Goal: Transaction & Acquisition: Obtain resource

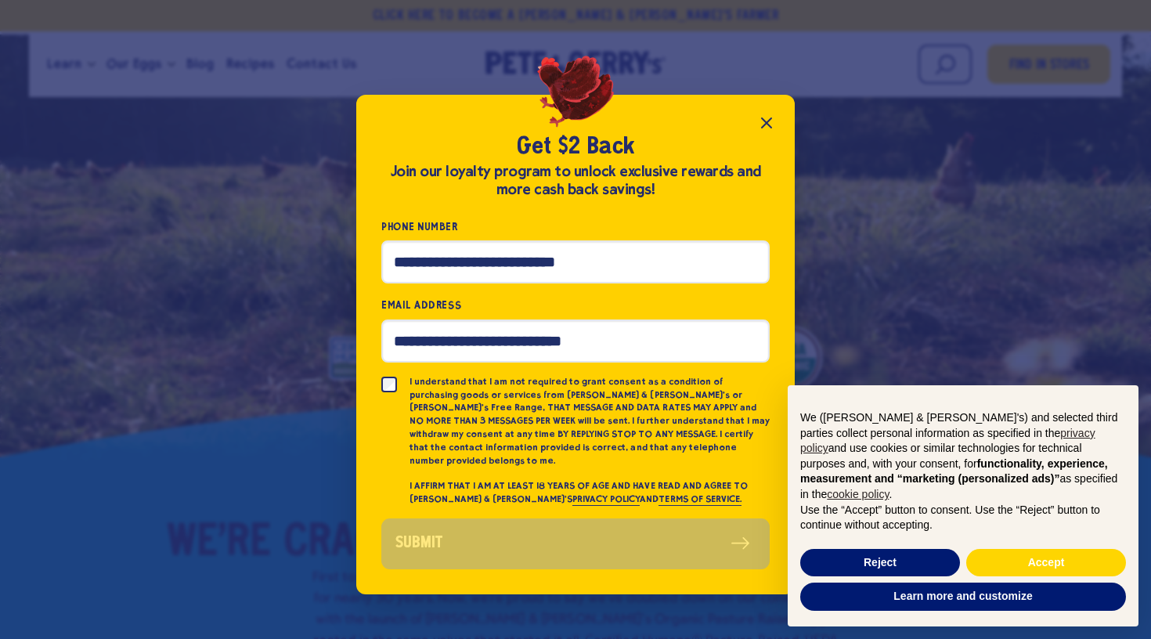
click at [764, 128] on icon "Close popup" at bounding box center [766, 123] width 19 height 19
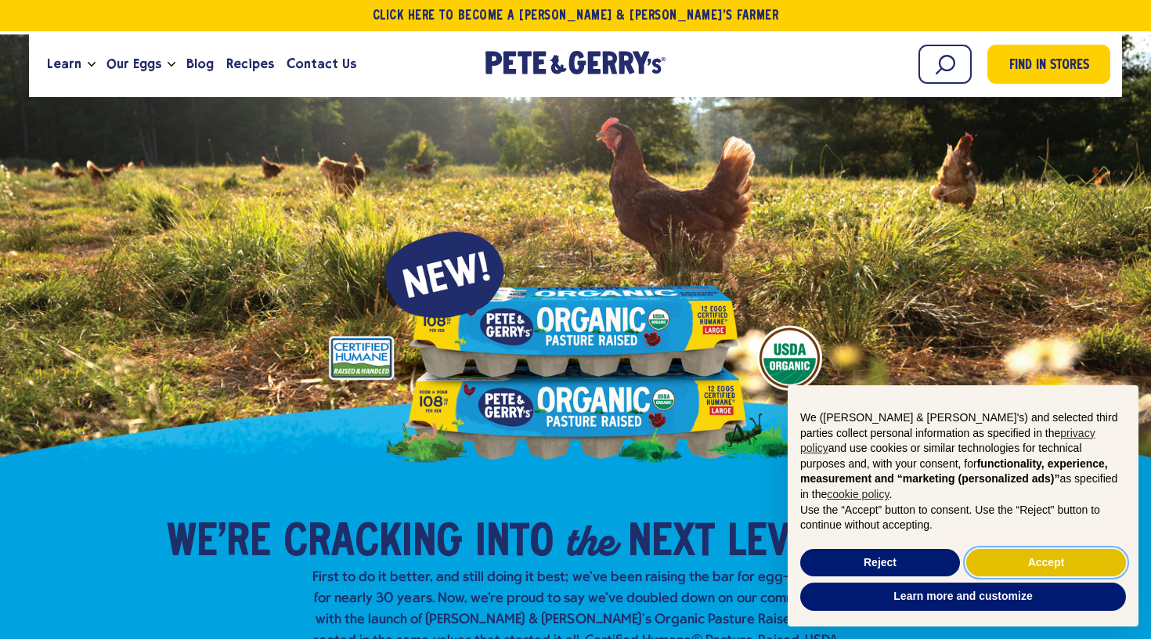
click at [1005, 566] on button "Accept" at bounding box center [1047, 563] width 160 height 28
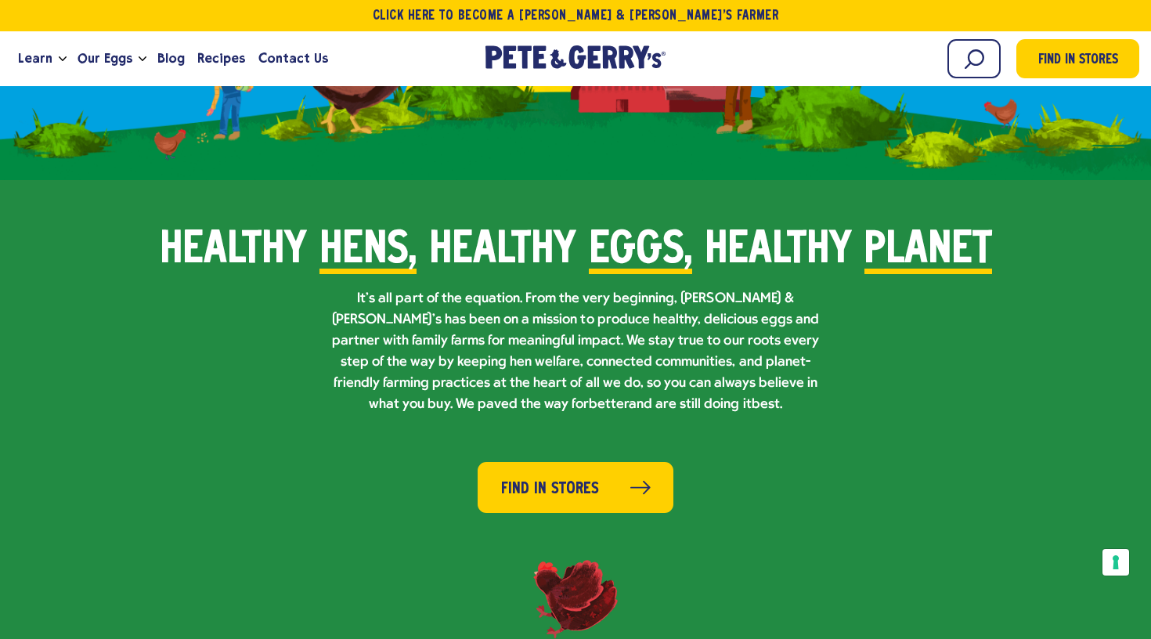
scroll to position [929, 0]
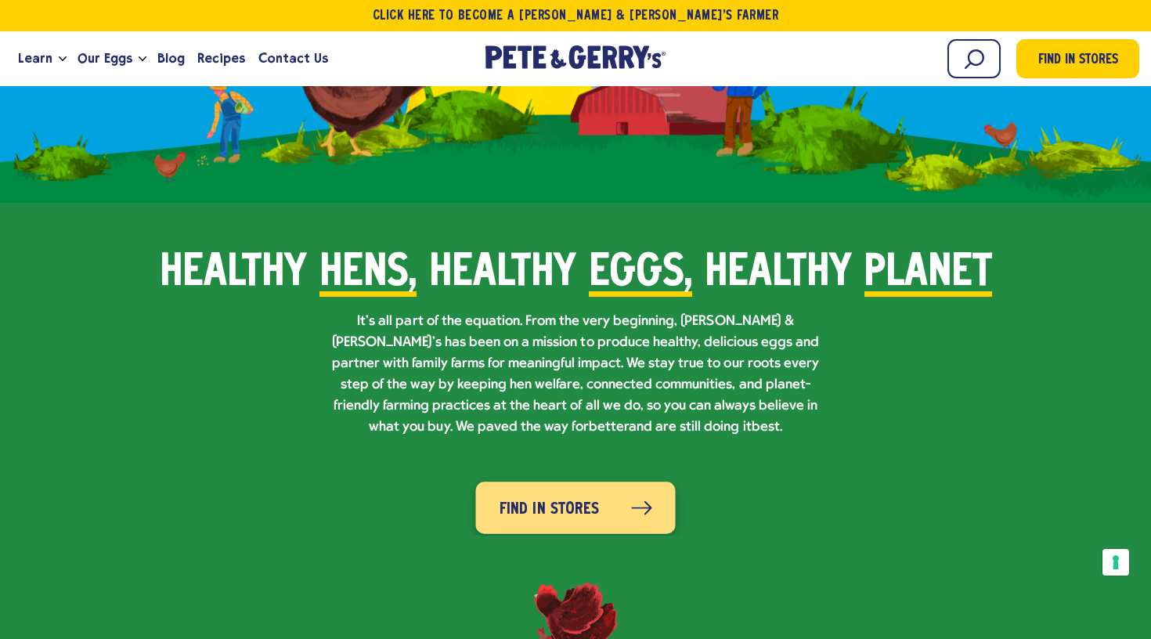
click at [591, 497] on span "Find in Stores" at bounding box center [549, 509] width 99 height 25
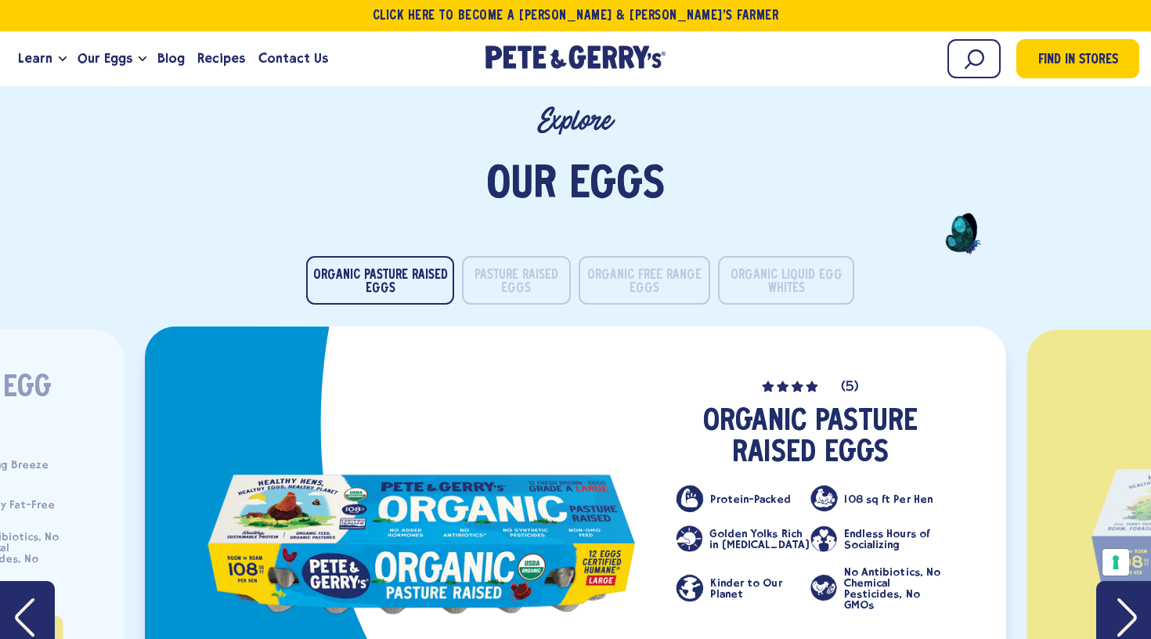
scroll to position [2989, 0]
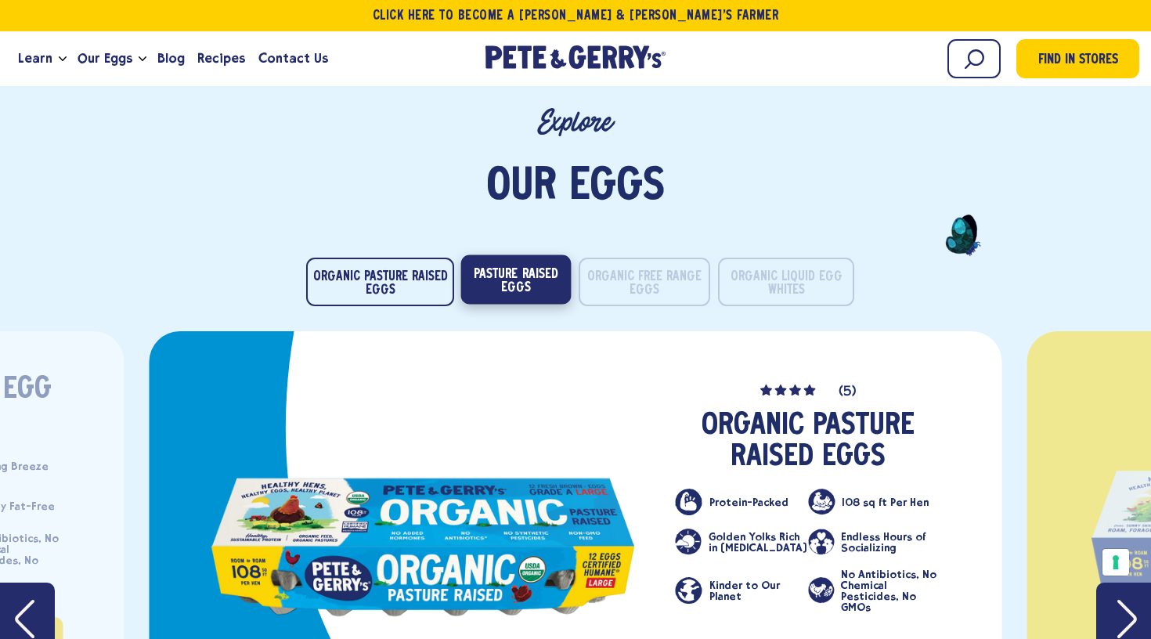
click at [518, 262] on button "Pasture Raised Eggs" at bounding box center [516, 279] width 110 height 49
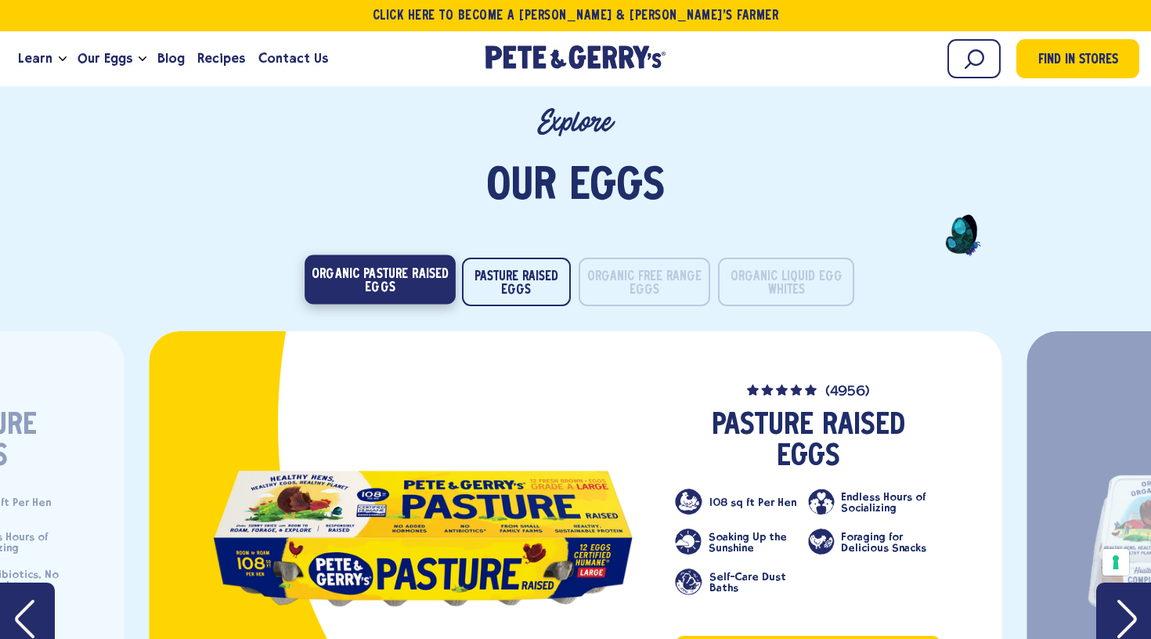
click at [413, 255] on button "Organic Pasture Raised Eggs" at bounding box center [380, 279] width 151 height 49
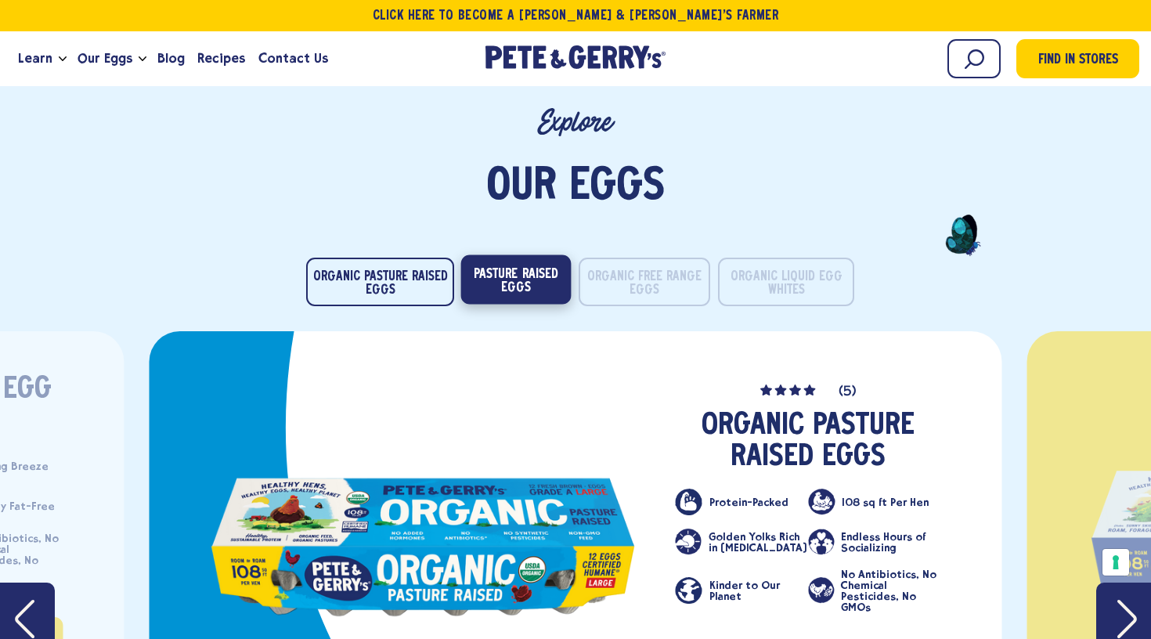
click at [498, 260] on button "Pasture Raised Eggs" at bounding box center [516, 279] width 110 height 49
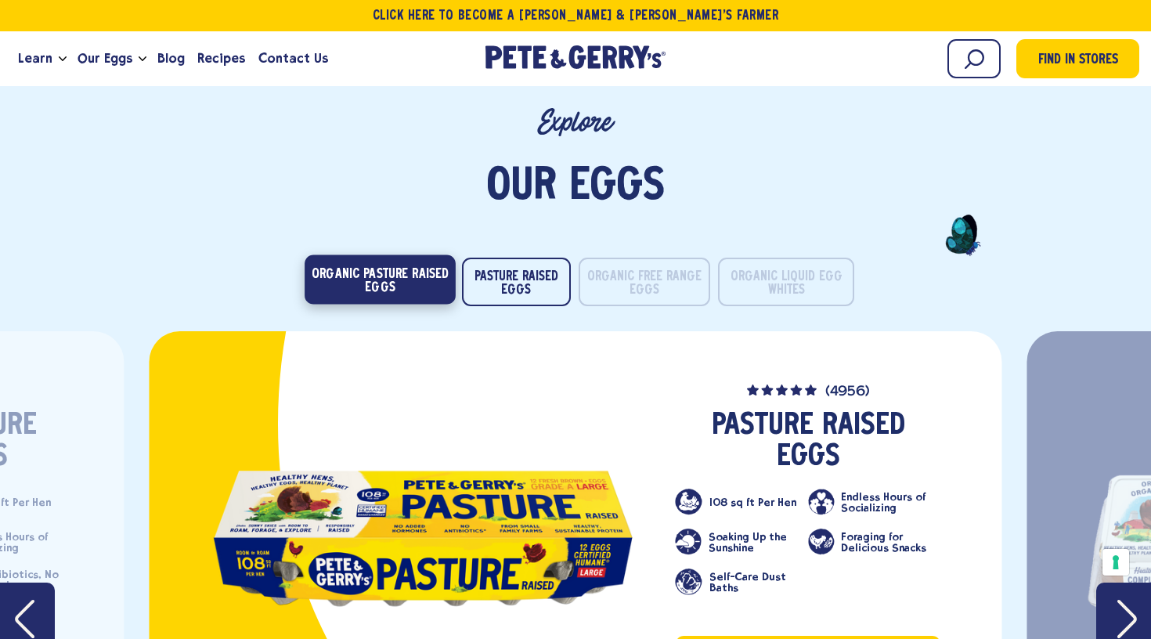
click at [388, 255] on button "Organic Pasture Raised Eggs" at bounding box center [380, 279] width 151 height 49
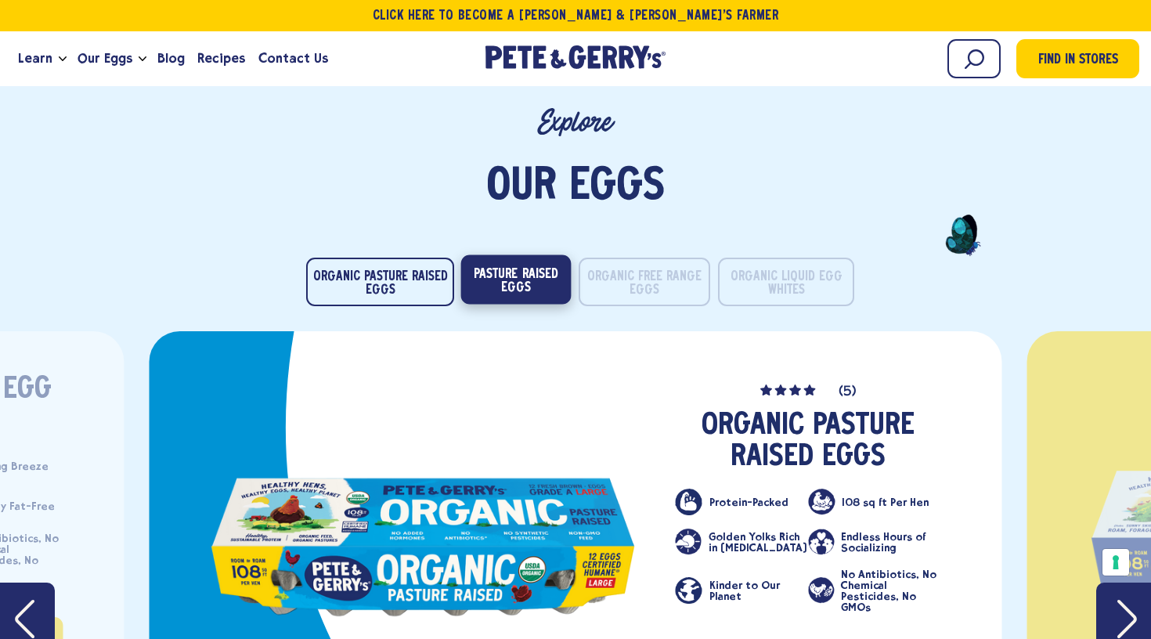
click at [481, 260] on button "Pasture Raised Eggs" at bounding box center [516, 279] width 110 height 49
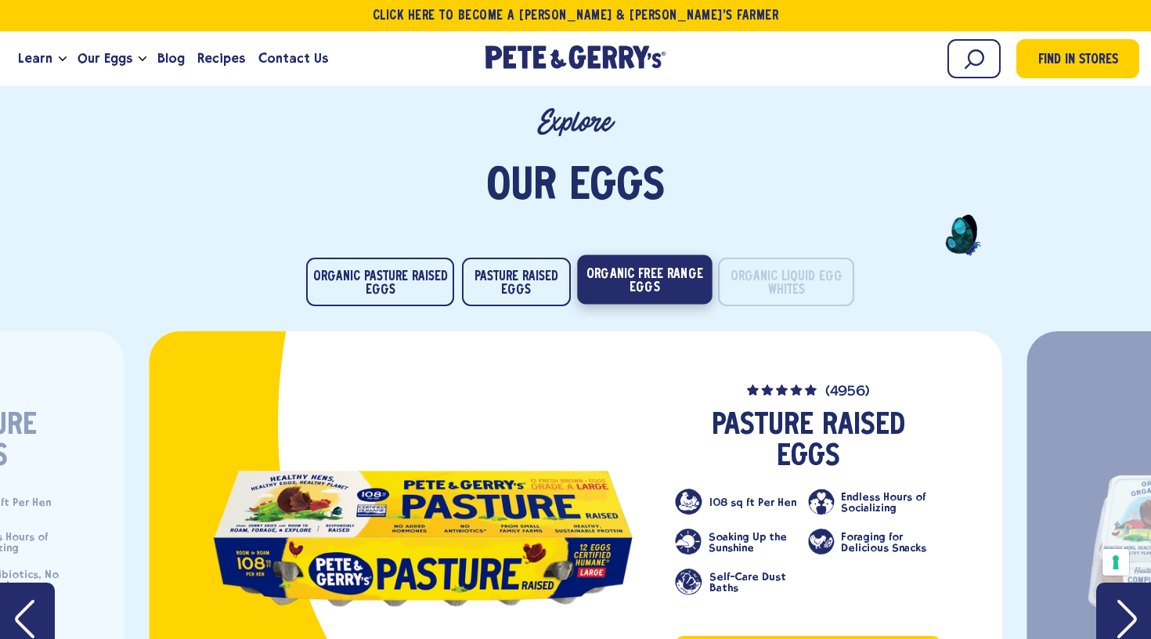
click at [630, 256] on button "Organic Free Range Eggs" at bounding box center [644, 279] width 135 height 49
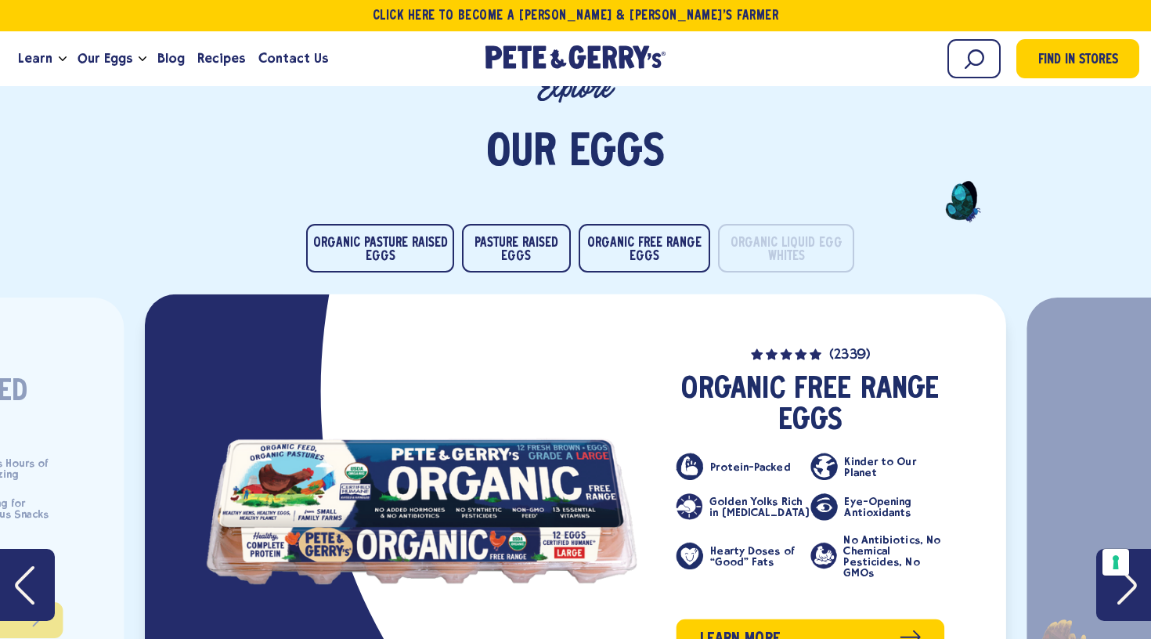
scroll to position [3021, 0]
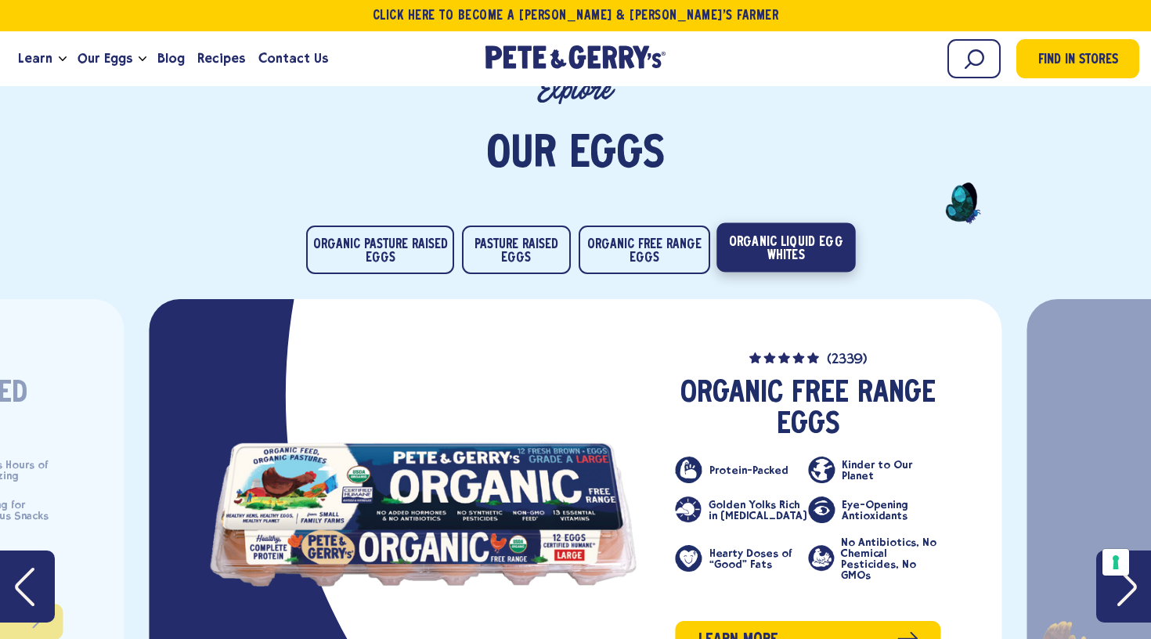
click at [750, 241] on li "Organic Liquid Egg Whites" at bounding box center [782, 250] width 136 height 49
click at [767, 222] on button "Organic Liquid Egg Whites" at bounding box center [786, 246] width 139 height 49
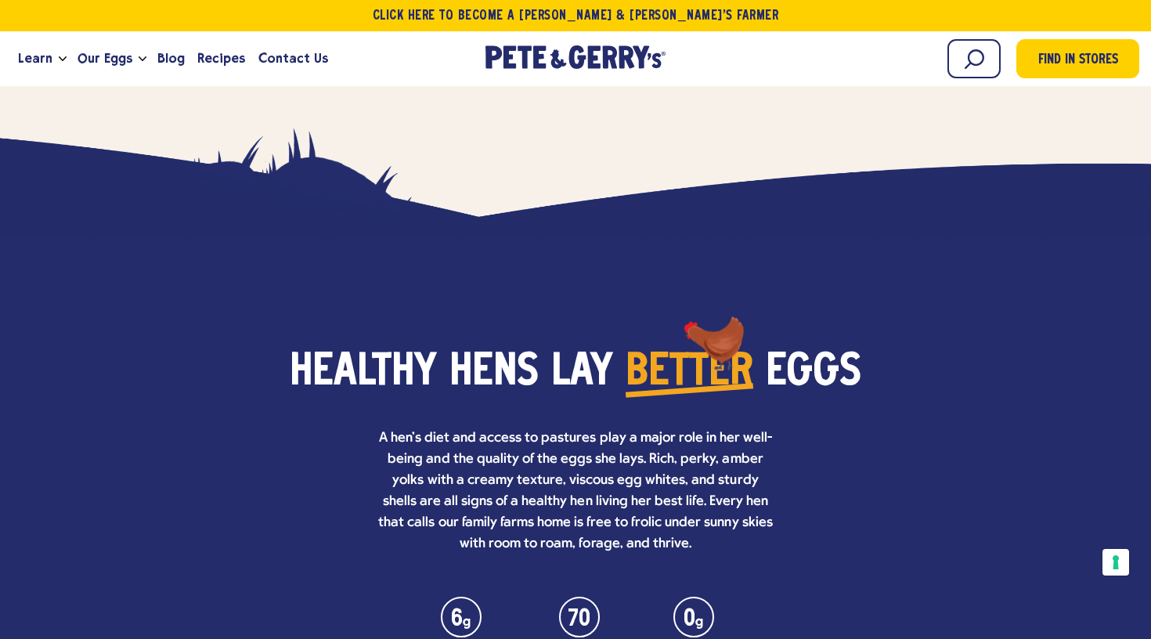
scroll to position [4428, 0]
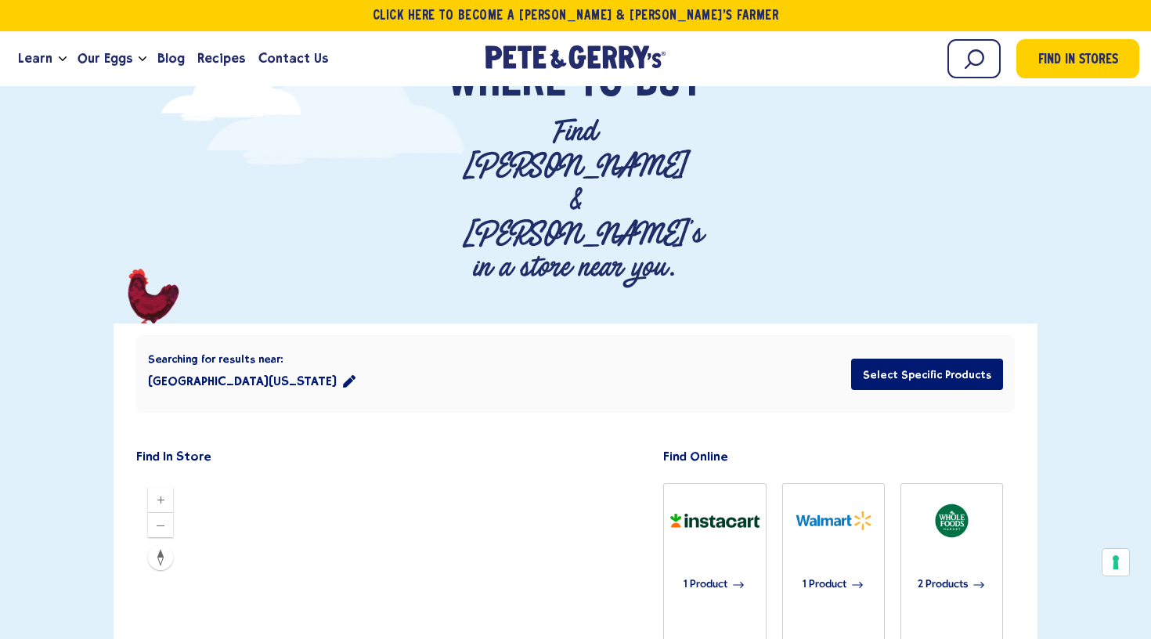
scroll to position [150, 0]
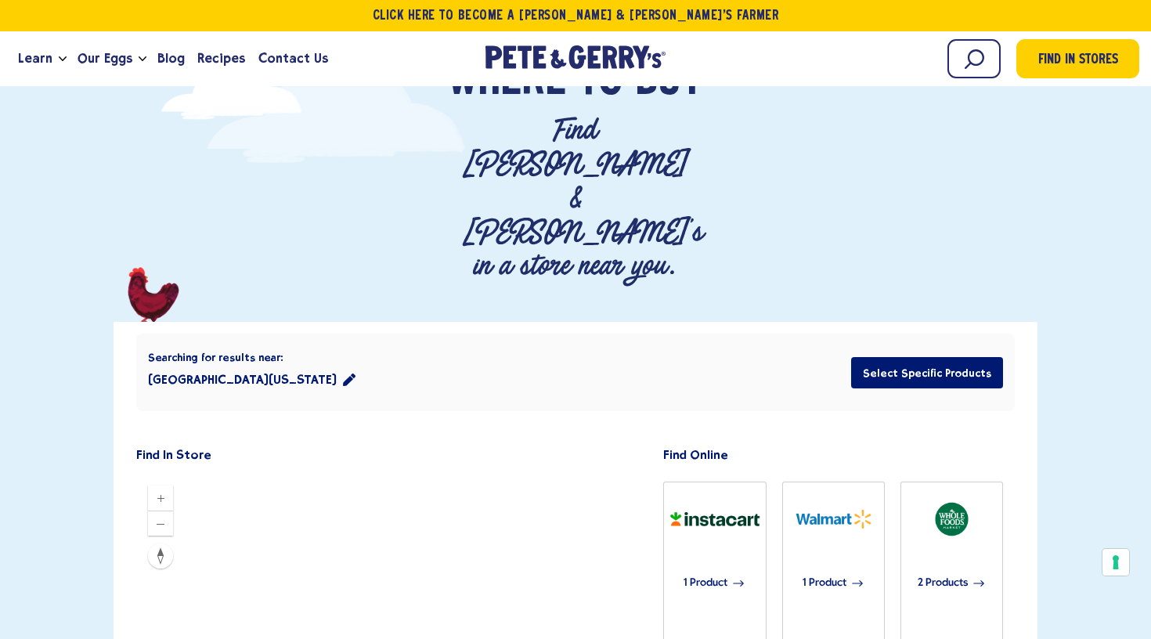
click at [343, 374] on icon "location filter" at bounding box center [349, 380] width 13 height 13
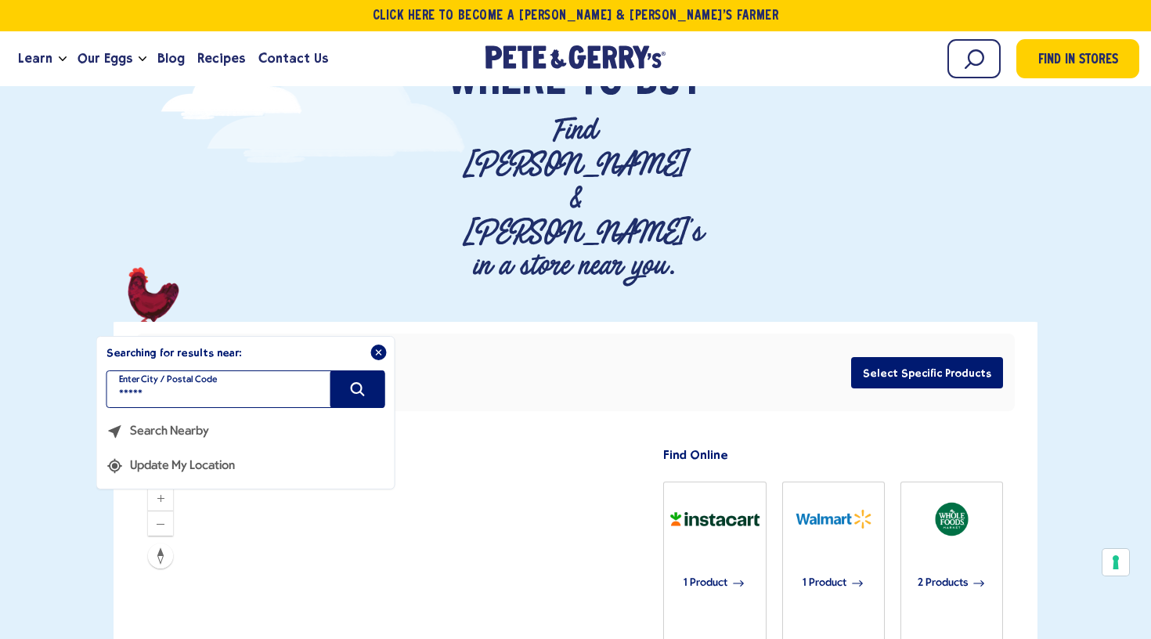
click at [271, 370] on input "*****" at bounding box center [246, 389] width 279 height 38
click at [271, 370] on input "filter" at bounding box center [246, 389] width 279 height 38
type input "*****"
click at [361, 382] on icon "Search" at bounding box center [358, 389] width 14 height 14
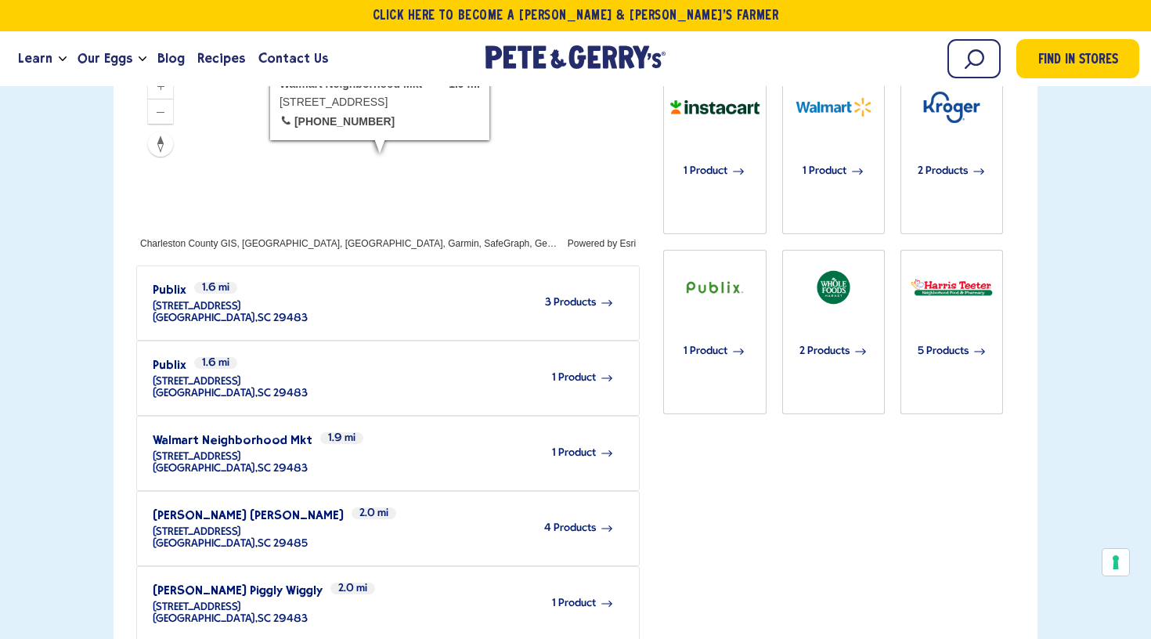
scroll to position [563, 0]
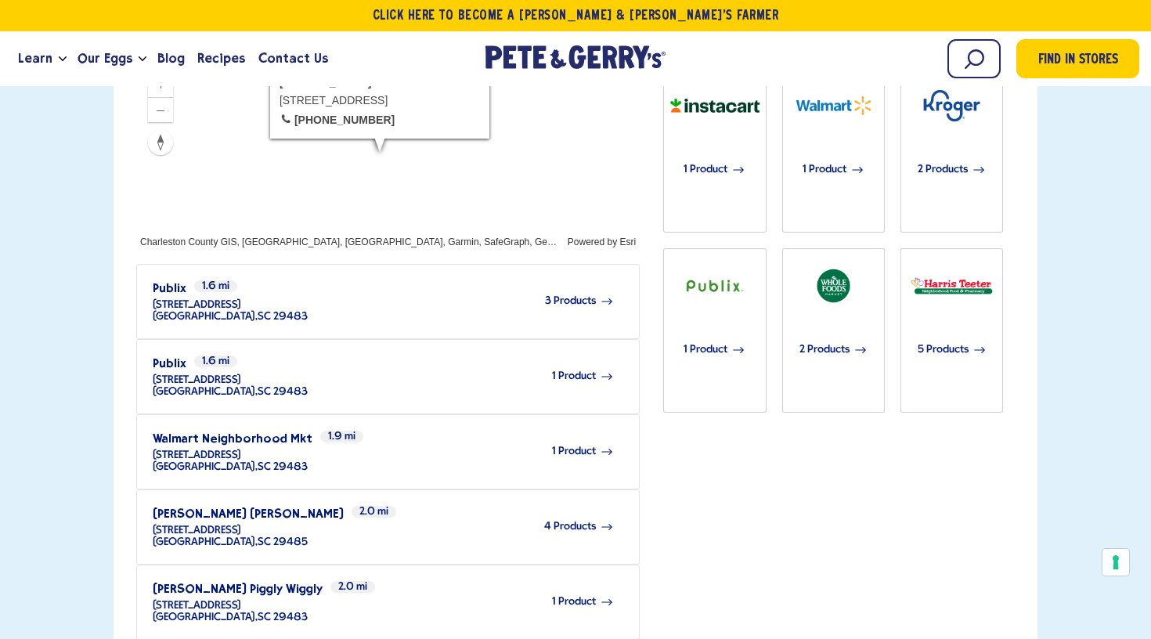
click at [565, 521] on span "4 Products" at bounding box center [570, 527] width 52 height 12
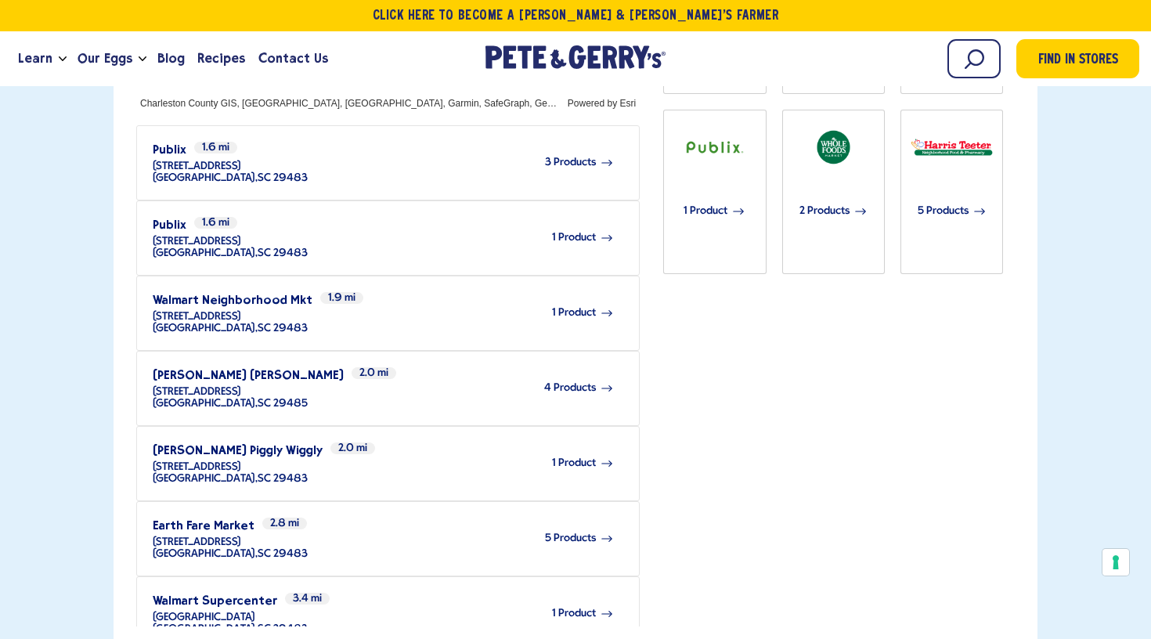
scroll to position [704, 0]
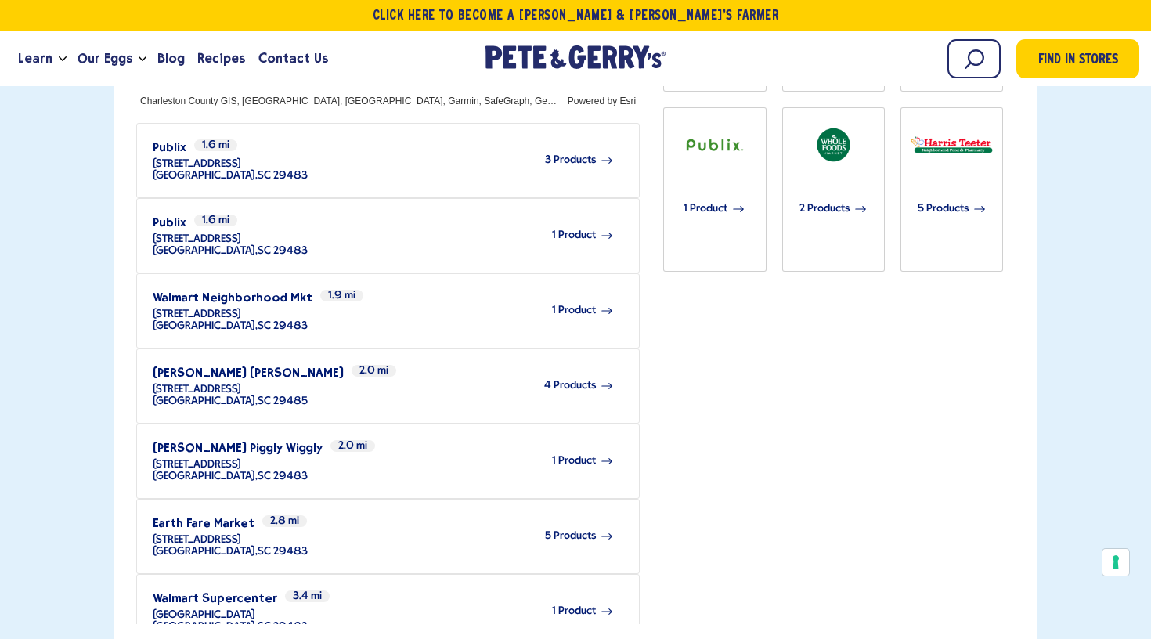
click at [583, 530] on span "5 Products" at bounding box center [570, 536] width 51 height 12
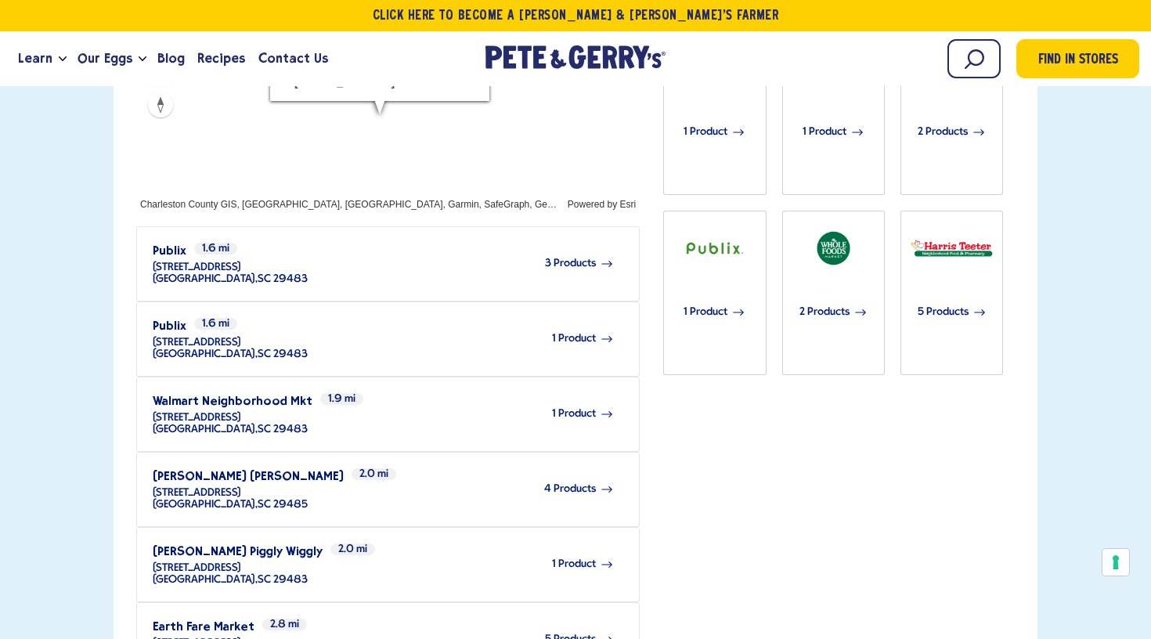
scroll to position [599, 0]
click at [579, 485] on span "4 Products" at bounding box center [570, 491] width 52 height 12
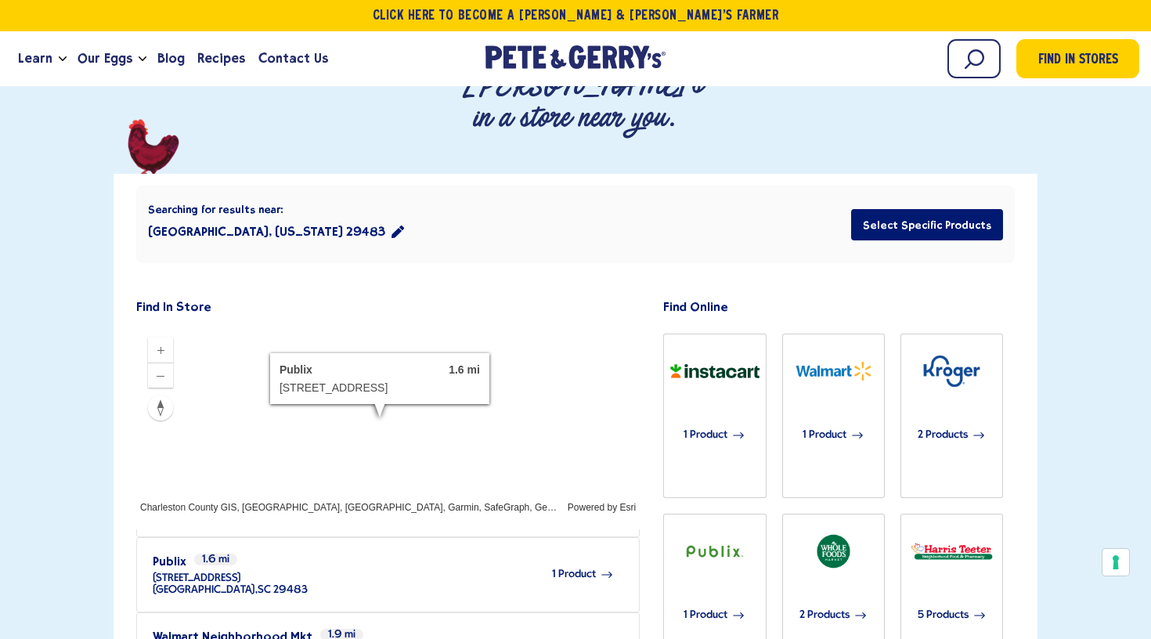
scroll to position [85, 0]
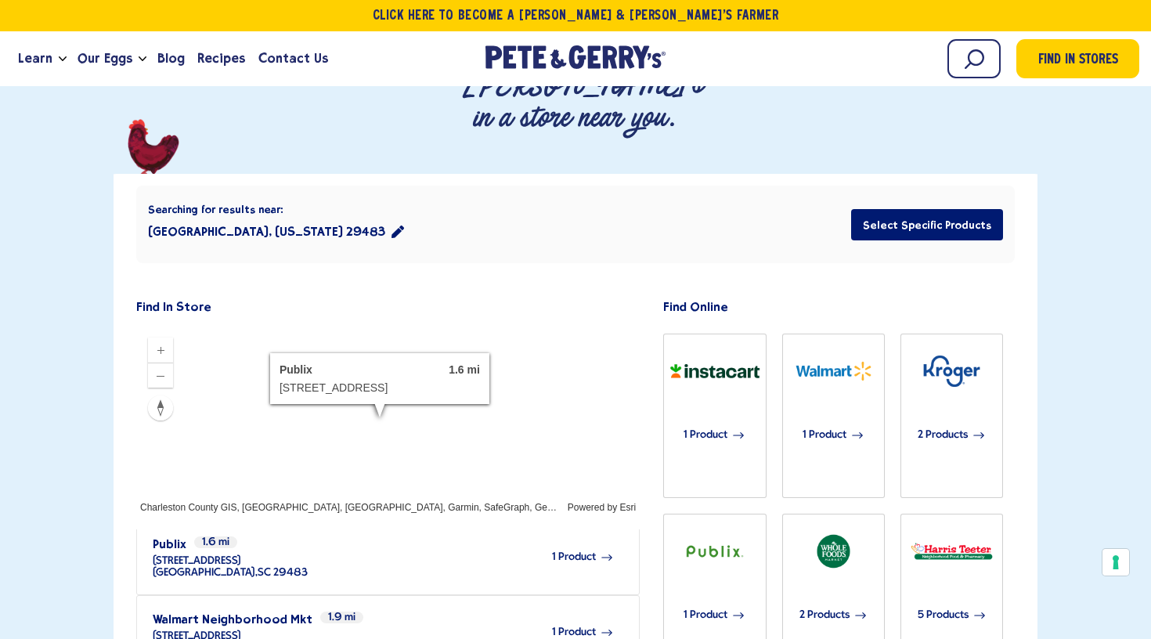
click at [559, 551] on span "1 Product" at bounding box center [574, 557] width 44 height 12
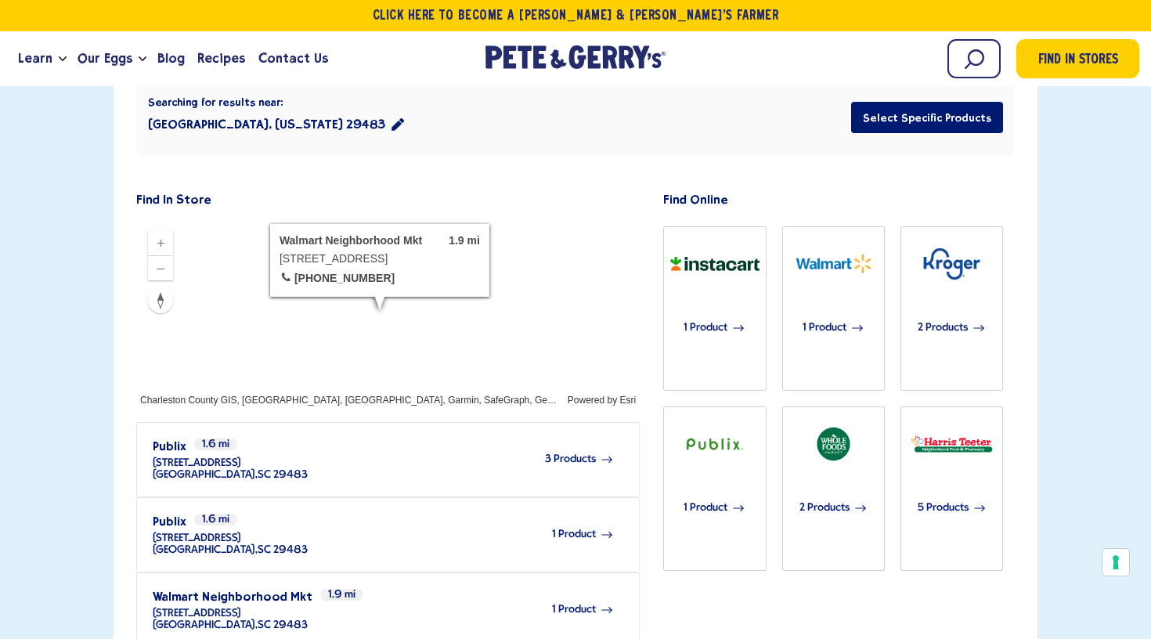
scroll to position [398, 0]
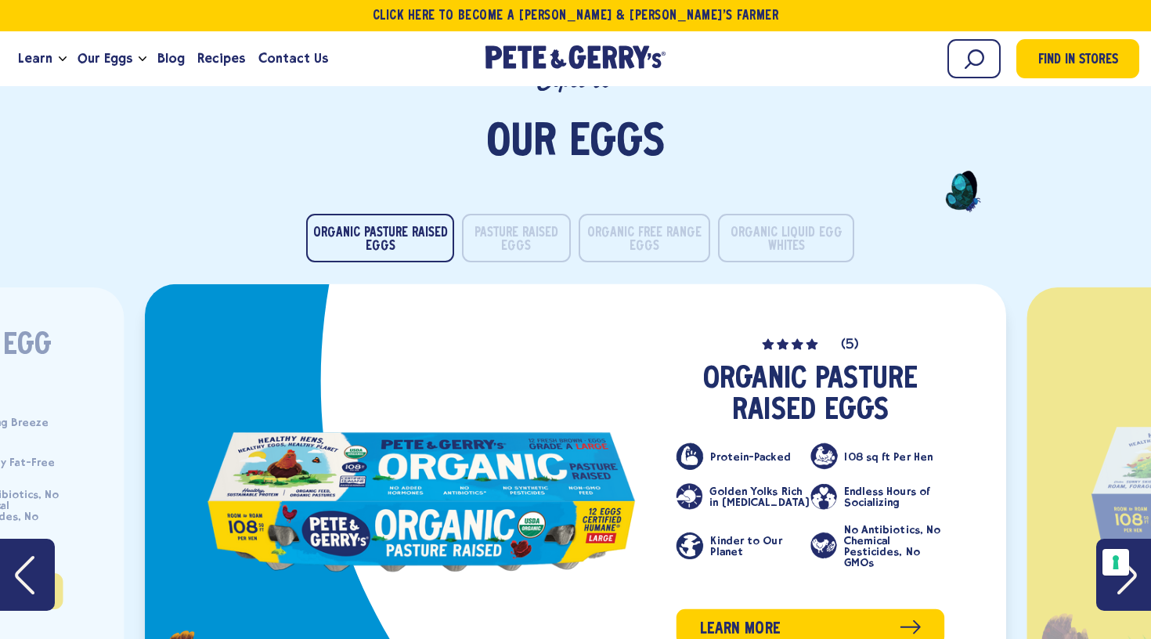
scroll to position [3032, 0]
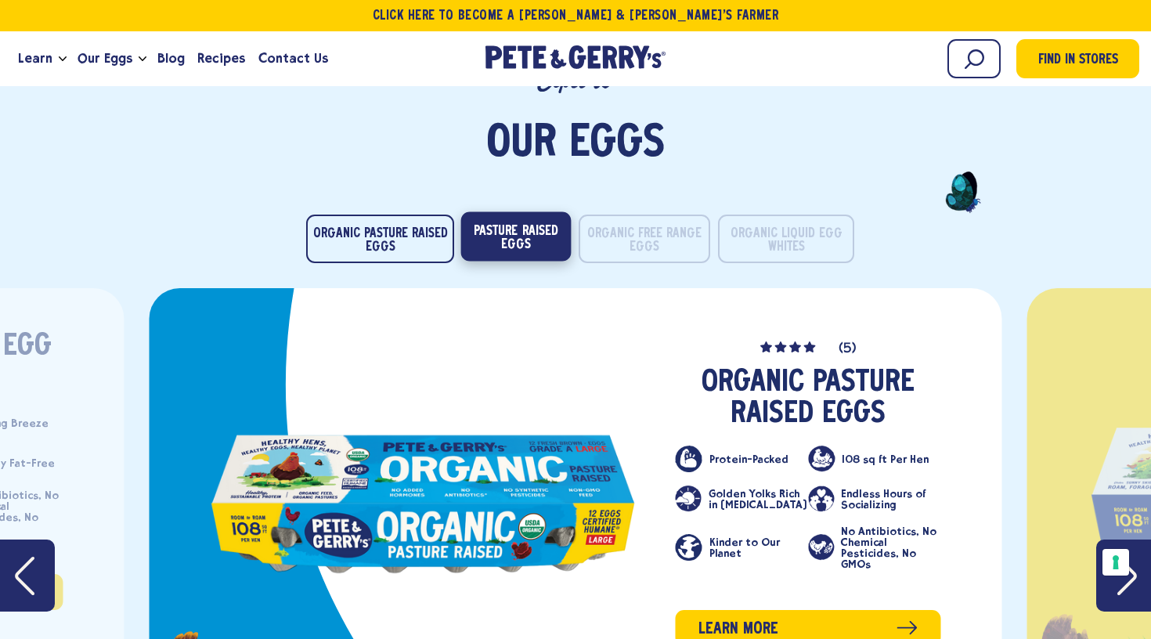
click at [519, 211] on button "Pasture Raised Eggs" at bounding box center [516, 235] width 110 height 49
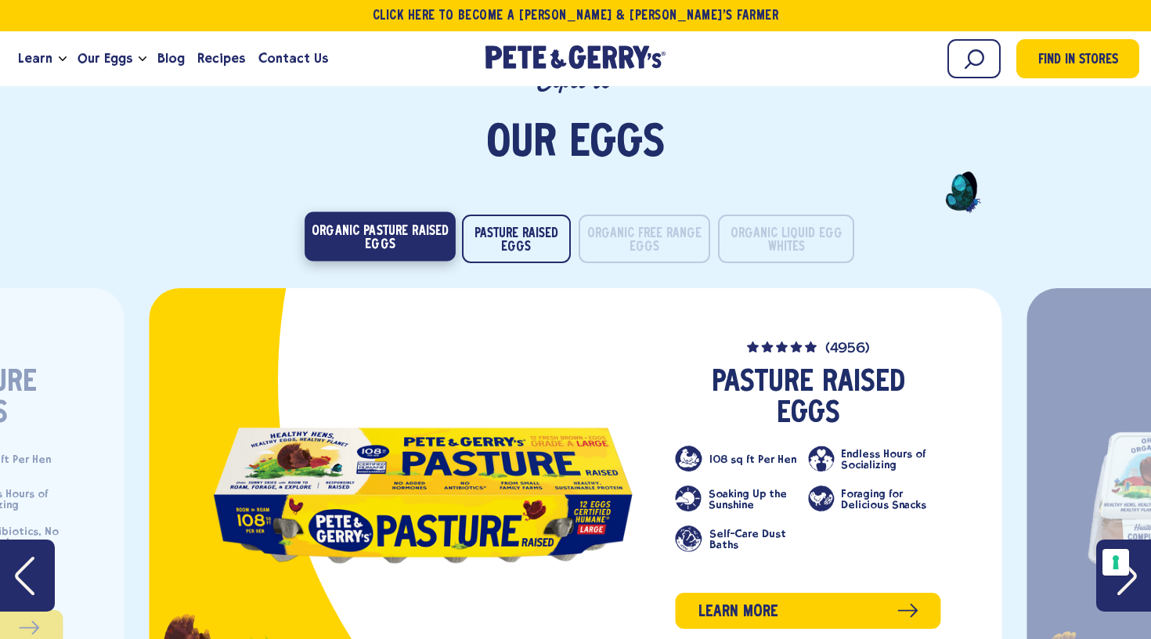
click at [385, 212] on button "Organic Pasture Raised Eggs" at bounding box center [380, 235] width 151 height 49
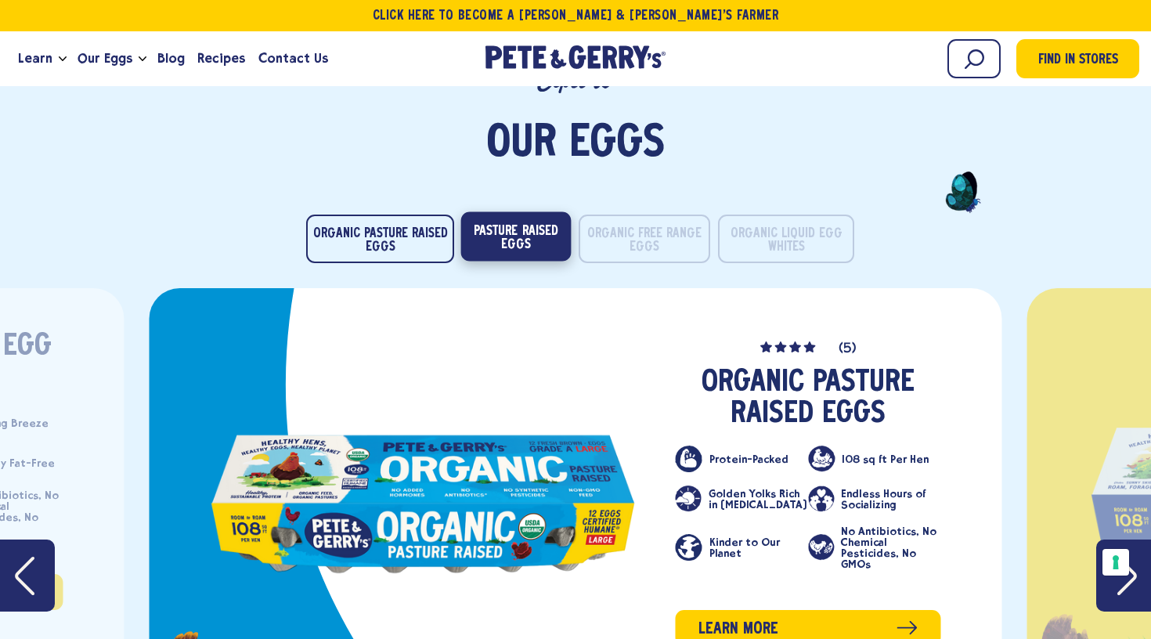
click at [509, 211] on button "Pasture Raised Eggs" at bounding box center [516, 235] width 110 height 49
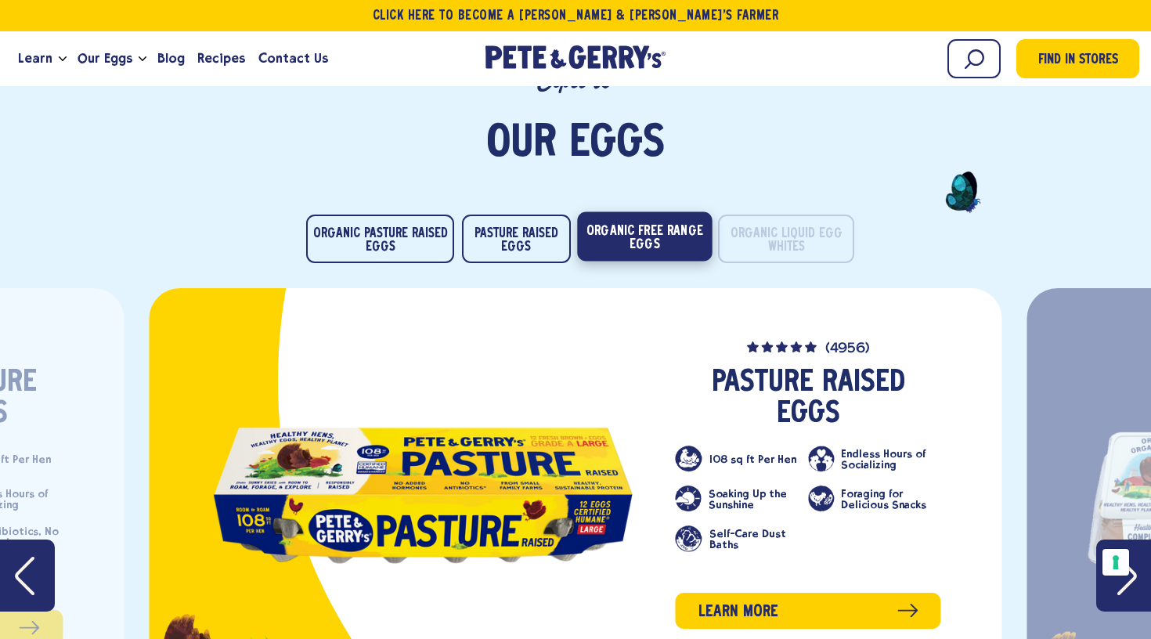
click at [620, 211] on button "Organic Free Range Eggs" at bounding box center [644, 235] width 135 height 49
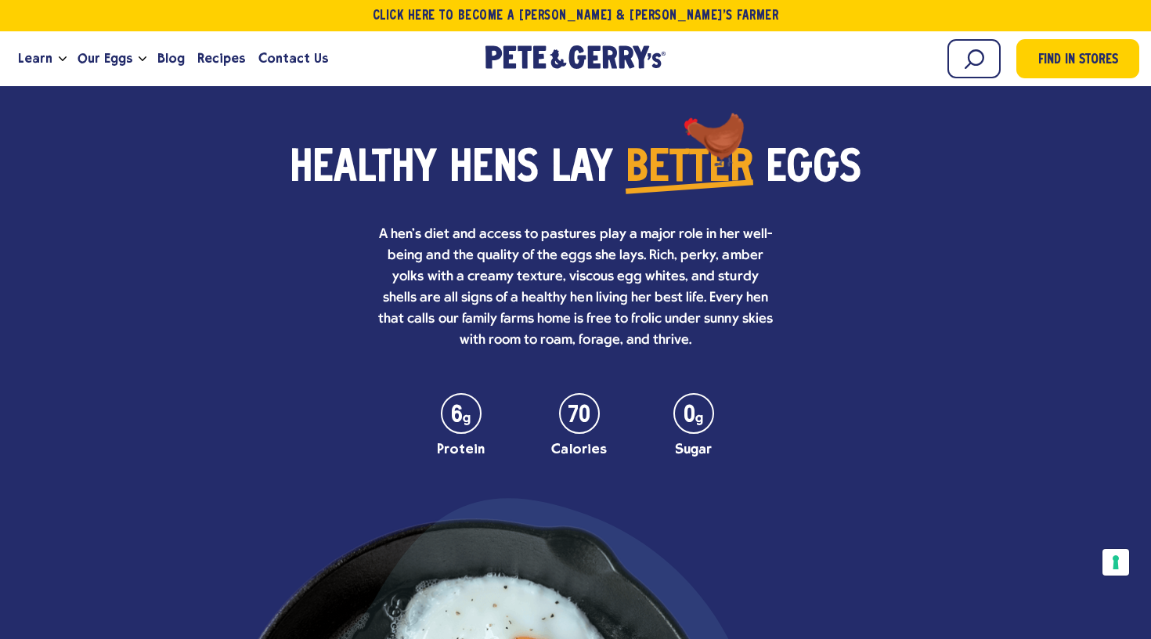
scroll to position [4782, 0]
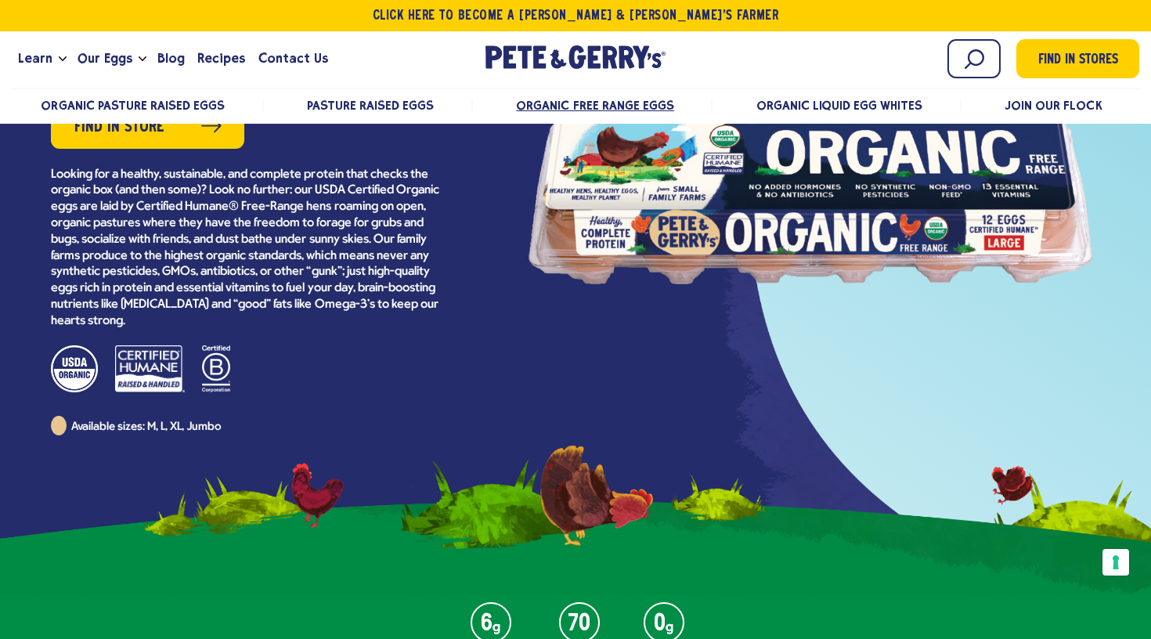
scroll to position [290, 0]
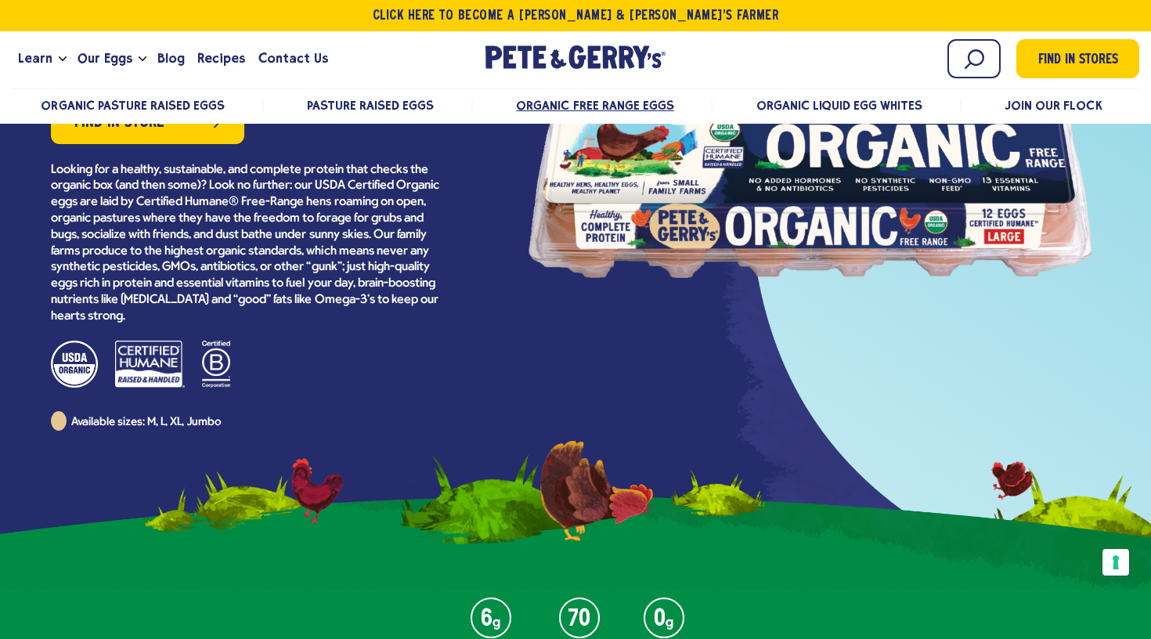
click at [154, 356] on div at bounding box center [247, 364] width 392 height 47
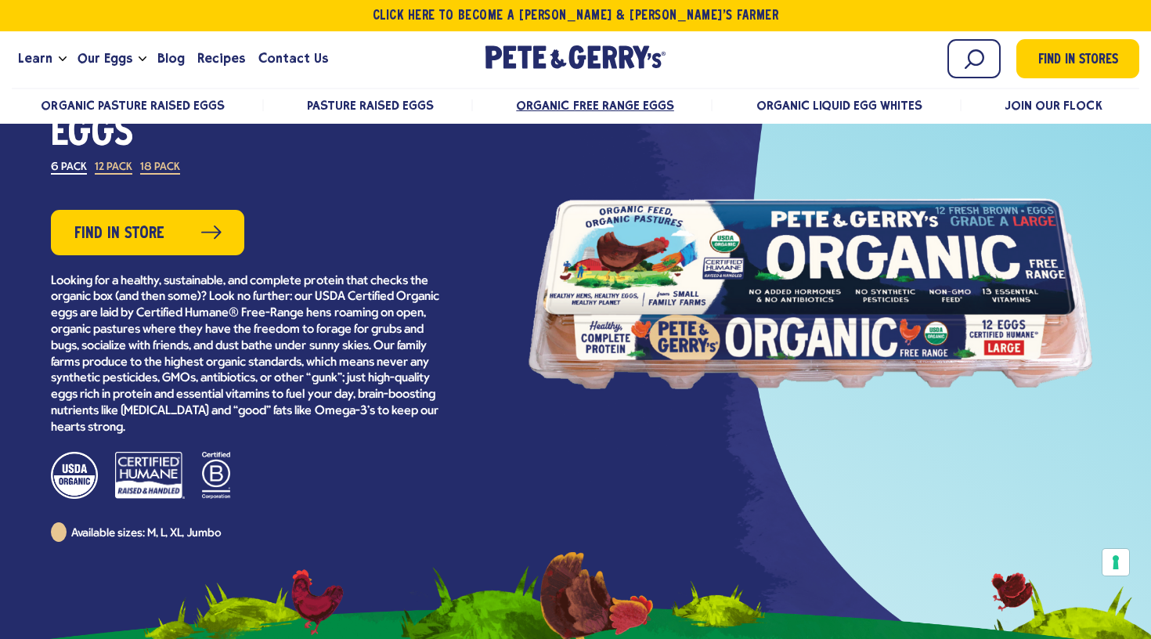
scroll to position [173, 0]
